Goal: Task Accomplishment & Management: Manage account settings

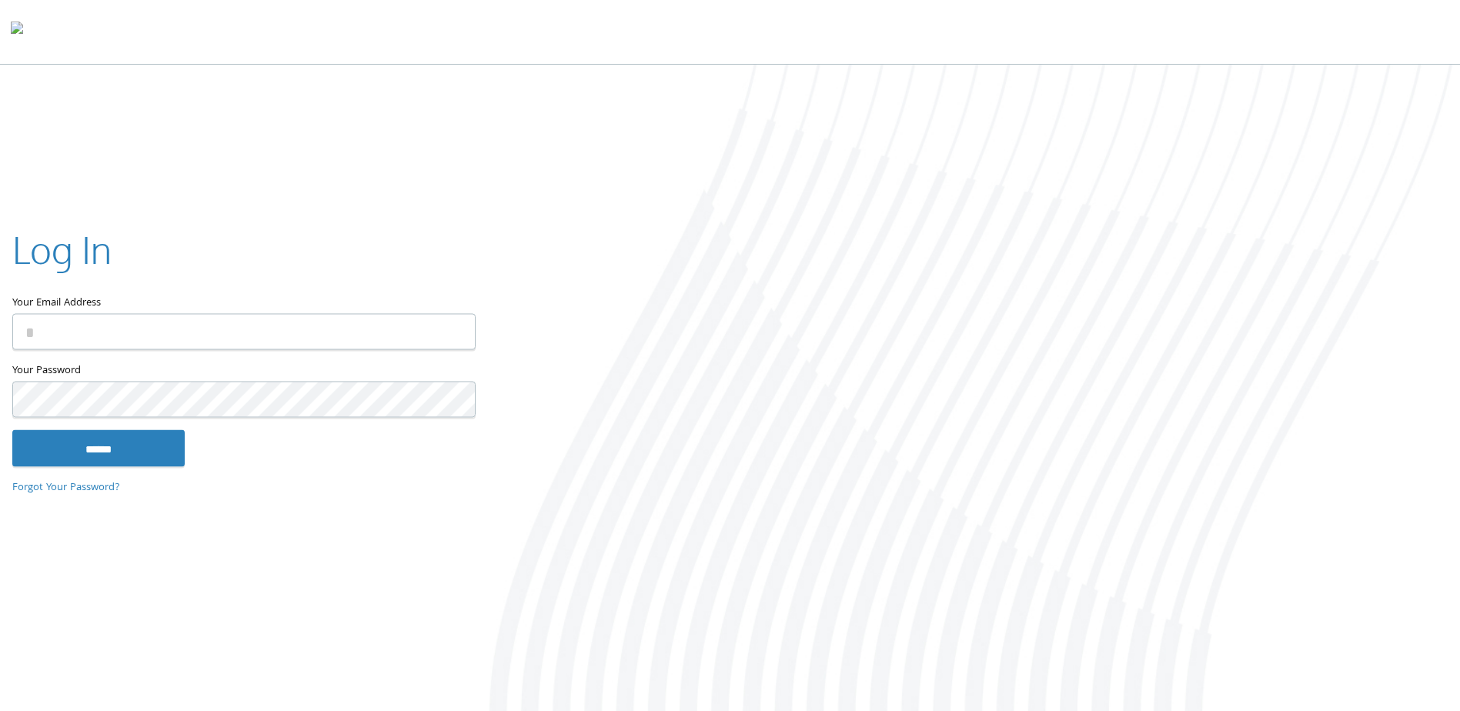
type input "**********"
click at [108, 444] on input "******" at bounding box center [98, 448] width 172 height 37
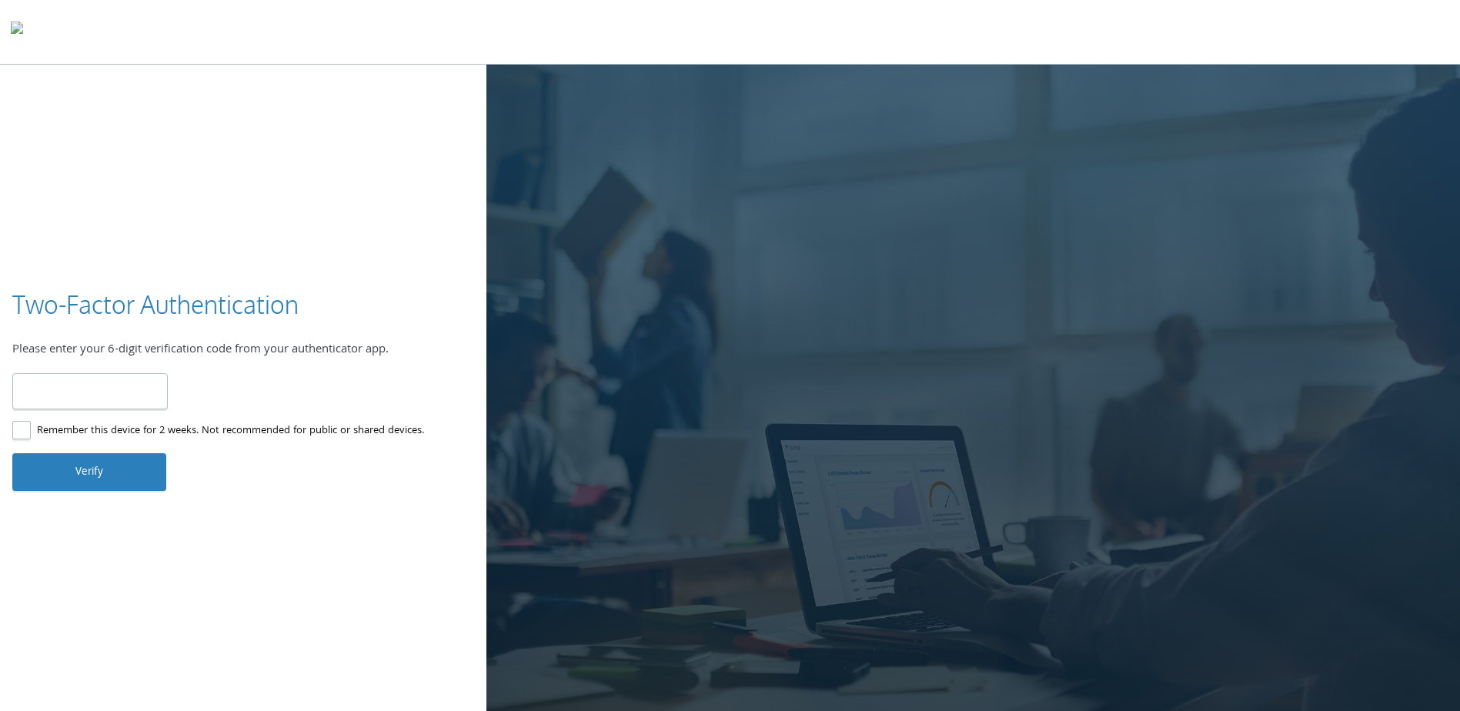
type input "******"
click at [97, 483] on button "Verify" at bounding box center [89, 471] width 154 height 37
